Goal: Information Seeking & Learning: Learn about a topic

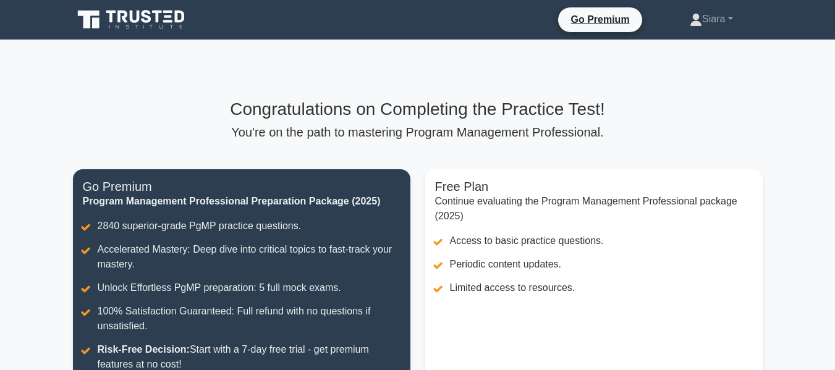
click at [155, 20] on icon at bounding box center [132, 19] width 119 height 23
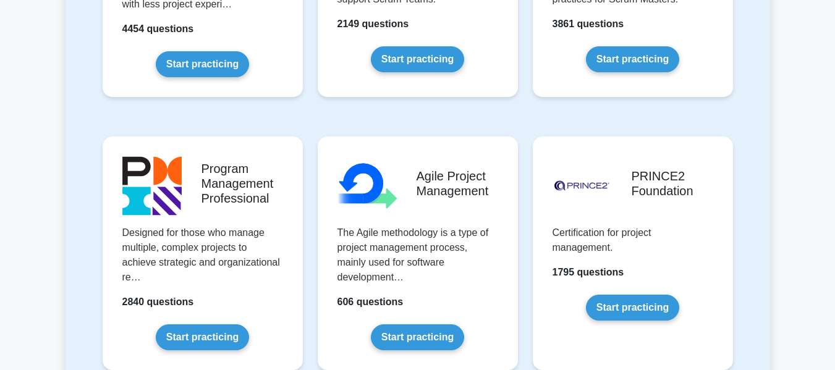
scroll to position [699, 0]
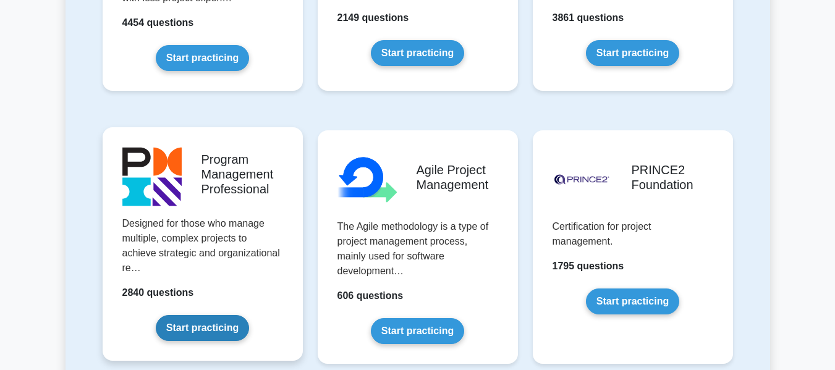
click at [174, 315] on link "Start practicing" at bounding box center [202, 328] width 93 height 26
